Goal: Use online tool/utility: Utilize a website feature to perform a specific function

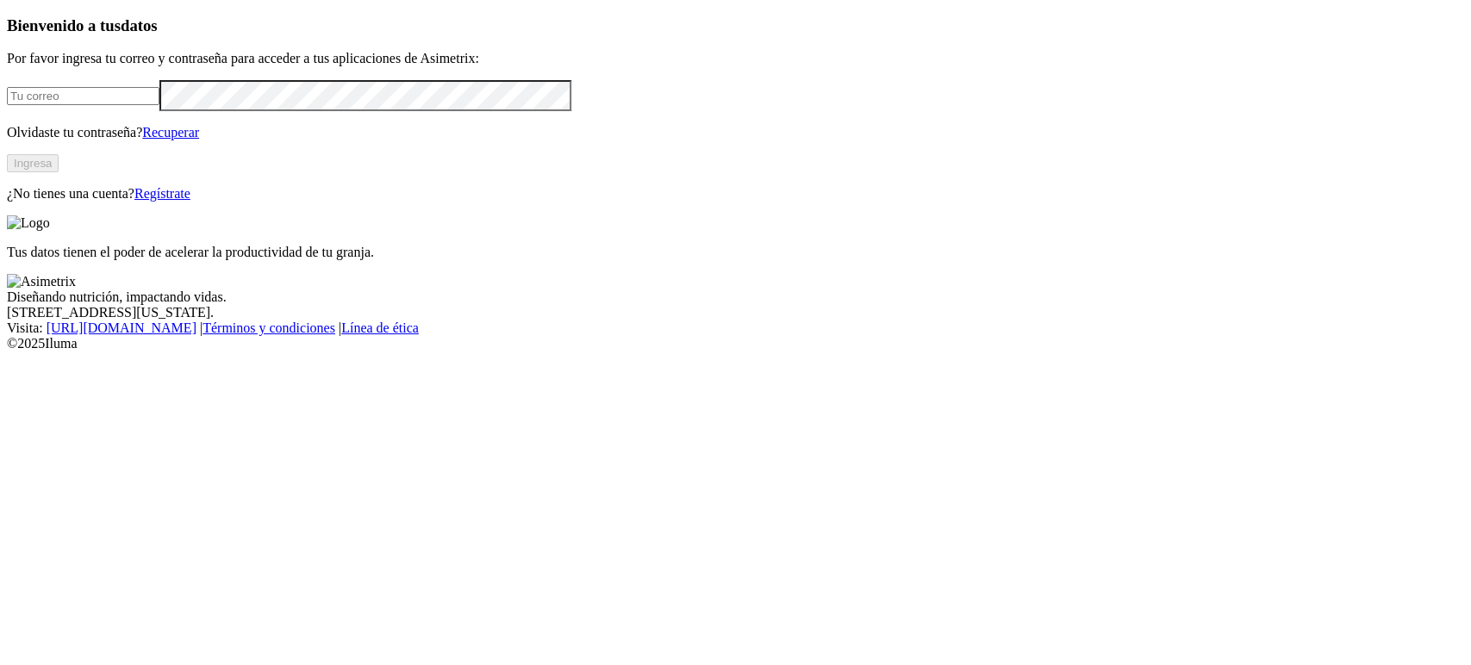
type input "[PERSON_NAME][EMAIL_ADDRESS][DOMAIN_NAME]"
click at [59, 172] on button "Ingresa" at bounding box center [33, 163] width 52 height 18
